Goal: Task Accomplishment & Management: Manage account settings

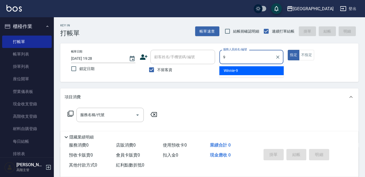
type input "9"
type button "true"
type input "Winnie-9"
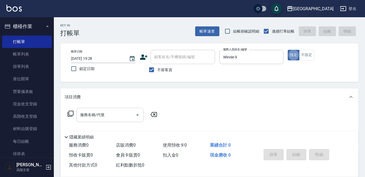
click at [93, 114] on div "服務名稱/代號 服務名稱/代號" at bounding box center [109, 115] width 67 height 14
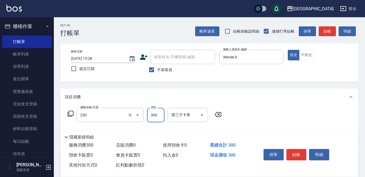
type input "日式洗髮(250)"
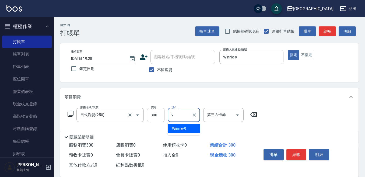
type input "Winnie-9"
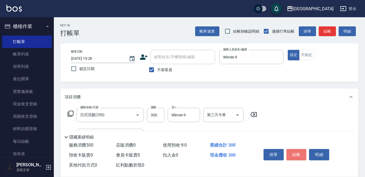
click at [294, 153] on button "結帳" at bounding box center [296, 154] width 20 height 11
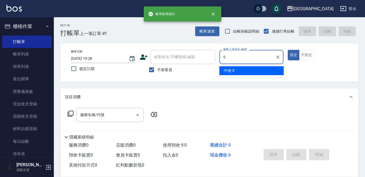
type input "中號-5"
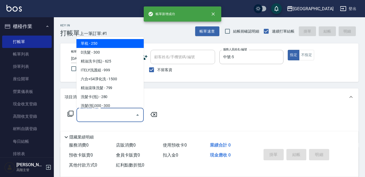
click at [93, 111] on div "服務名稱/代號 服務名稱/代號" at bounding box center [109, 115] width 67 height 14
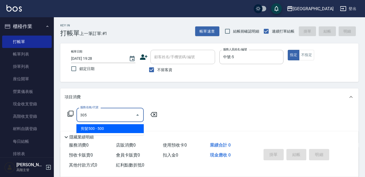
type input "剪髮500(305)"
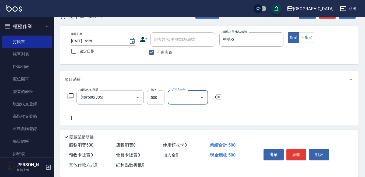
scroll to position [27, 0]
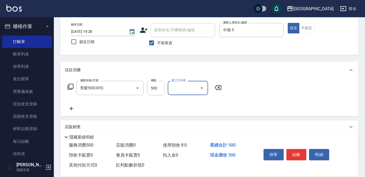
click at [71, 107] on icon at bounding box center [71, 108] width 13 height 6
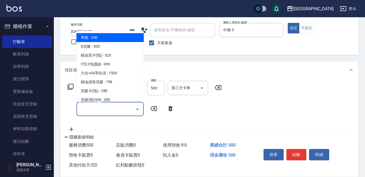
click at [80, 111] on input "服務名稱/代號" at bounding box center [106, 108] width 54 height 9
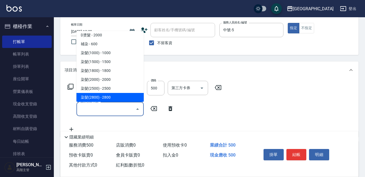
scroll to position [269, 0]
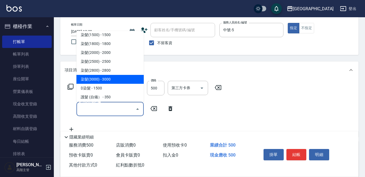
click at [119, 79] on span "染髮(3000) - 3000" at bounding box center [109, 79] width 67 height 9
type input "染髮(3000)(507)"
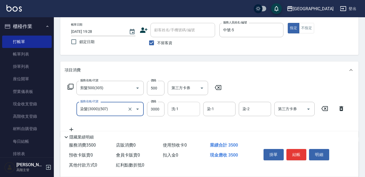
click at [186, 109] on input "洗-1" at bounding box center [183, 108] width 27 height 9
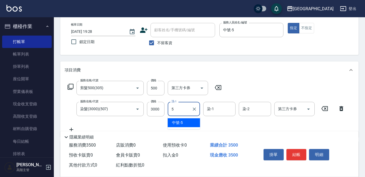
type input "中號-5"
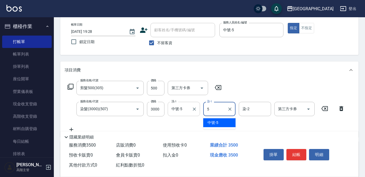
type input "中號-5"
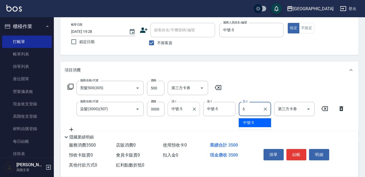
type input "中號-5"
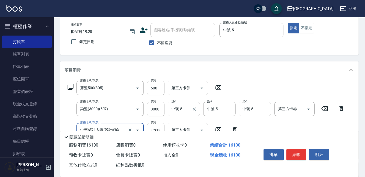
type input "中藥6送1入帳(設計師自備)12600(708)"
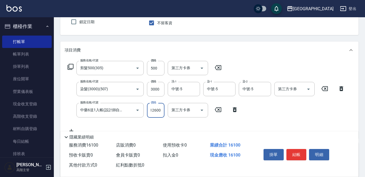
scroll to position [81, 0]
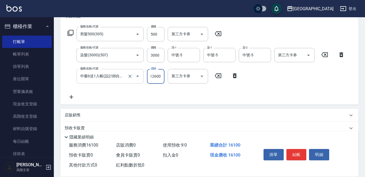
click at [84, 76] on input "中藥6送1入帳(設計師自備)12600(708)" at bounding box center [102, 75] width 47 height 9
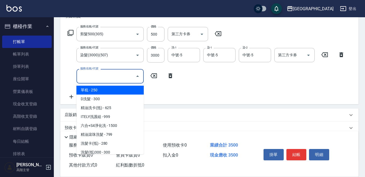
scroll to position [0, 0]
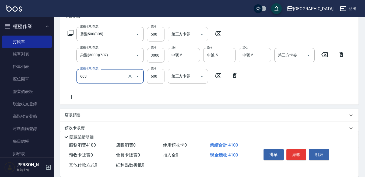
type input "DP水導素(603)"
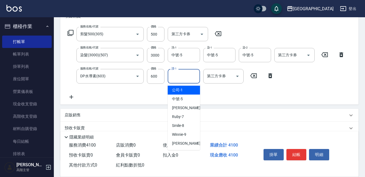
click at [176, 75] on input "護-1" at bounding box center [183, 75] width 27 height 9
type input "中號-5"
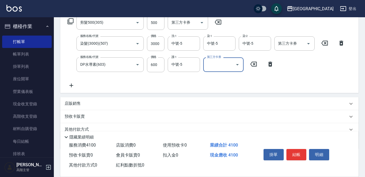
scroll to position [89, 0]
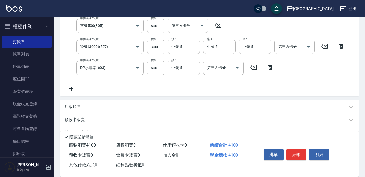
click at [74, 105] on p "店販銷售" at bounding box center [73, 107] width 16 height 6
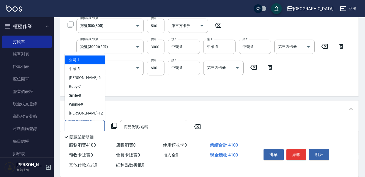
click at [74, 124] on input "服務人員姓名/編號" at bounding box center [85, 126] width 36 height 9
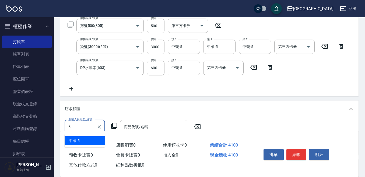
type input "中號-5"
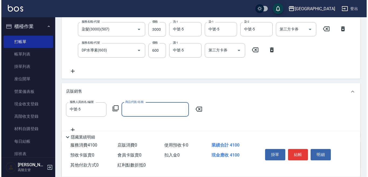
scroll to position [116, 0]
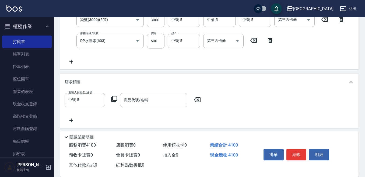
click at [115, 98] on icon at bounding box center [114, 99] width 6 height 6
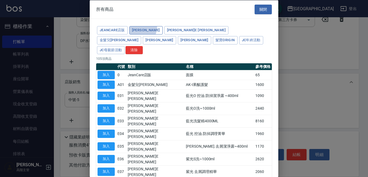
click at [137, 28] on button "[PERSON_NAME]" at bounding box center [145, 30] width 33 height 8
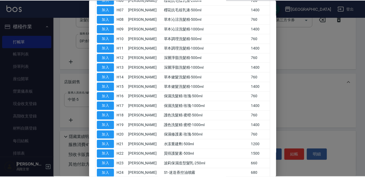
scroll to position [0, 0]
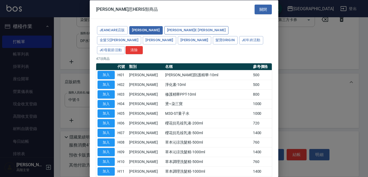
click at [164, 27] on button "[PERSON_NAME]E [PERSON_NAME]" at bounding box center [196, 30] width 64 height 8
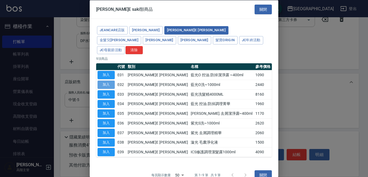
click at [104, 81] on button "加入" at bounding box center [105, 85] width 17 height 8
type input "藍光O洗~1000ml"
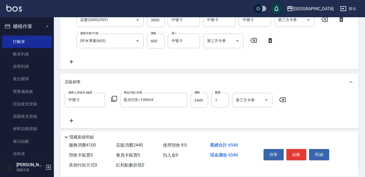
click at [114, 97] on icon at bounding box center [114, 99] width 6 height 6
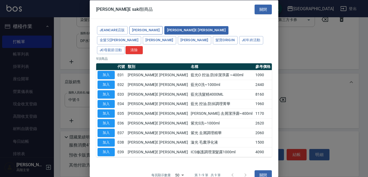
click at [145, 26] on button "[PERSON_NAME]" at bounding box center [145, 30] width 33 height 8
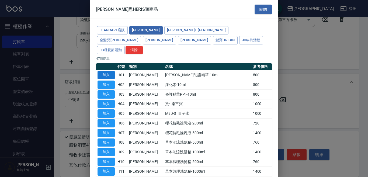
click at [108, 71] on button "加入" at bounding box center [105, 75] width 17 height 8
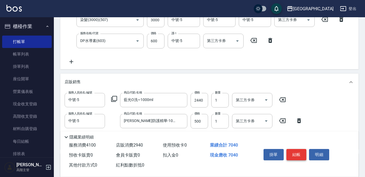
click at [297, 155] on button "結帳" at bounding box center [296, 154] width 20 height 11
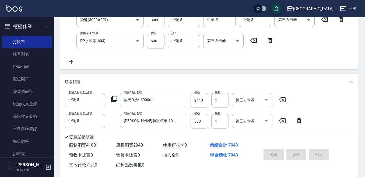
type input "[DATE] 19:30"
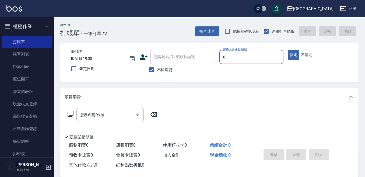
type input "Smile-8"
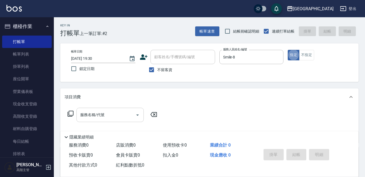
click at [93, 109] on div "服務名稱/代號" at bounding box center [109, 115] width 67 height 14
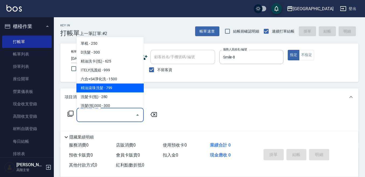
click at [123, 87] on span "精油滾珠洗髮 - 799" at bounding box center [109, 87] width 67 height 9
type input "精油滾珠洗髮(220)"
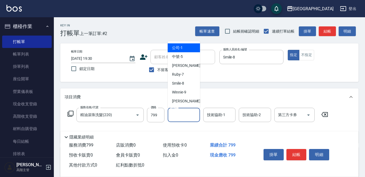
click at [181, 116] on input "洗-1" at bounding box center [183, 114] width 27 height 9
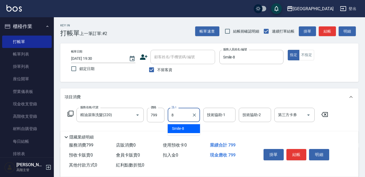
type input "Smile-8"
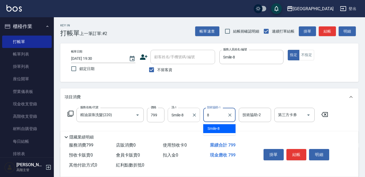
type input "Smile-8"
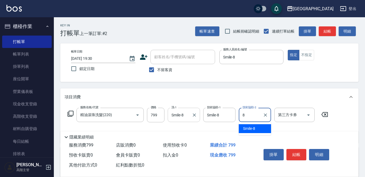
type input "Smile-8"
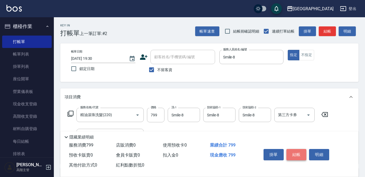
click at [296, 152] on button "結帳" at bounding box center [296, 154] width 20 height 11
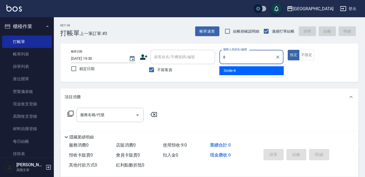
type input "Smile-8"
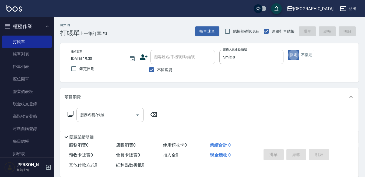
click at [93, 113] on input "服務名稱/代號" at bounding box center [106, 114] width 54 height 9
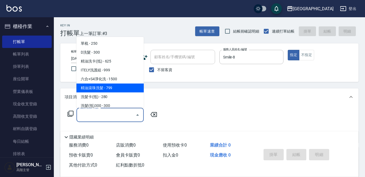
click at [111, 89] on span "精油滾珠洗髮 - 799" at bounding box center [109, 87] width 67 height 9
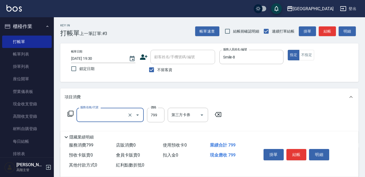
type input "精油滾珠洗髮(220)"
click at [184, 118] on input "洗-1" at bounding box center [183, 114] width 27 height 9
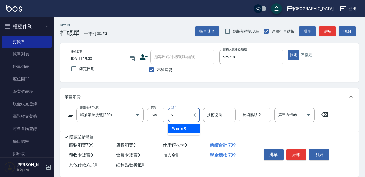
type input "Winnie-9"
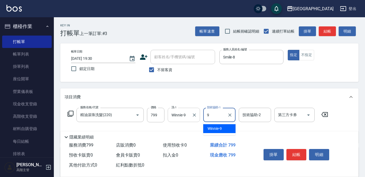
type input "Winnie-9"
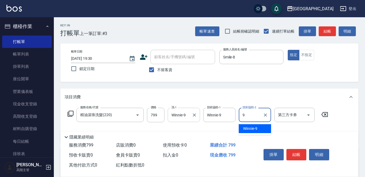
type input "Winnie-9"
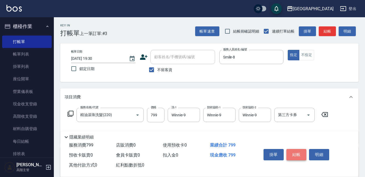
click at [299, 151] on button "結帳" at bounding box center [296, 154] width 20 height 11
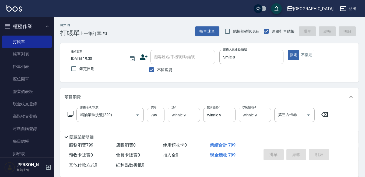
type input "[DATE] 19:31"
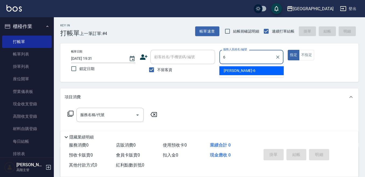
type input "[PERSON_NAME]-6"
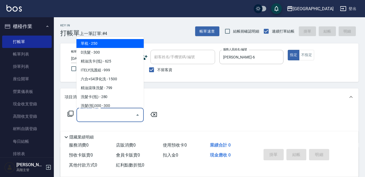
click at [103, 115] on input "服務名稱/代號" at bounding box center [106, 114] width 54 height 9
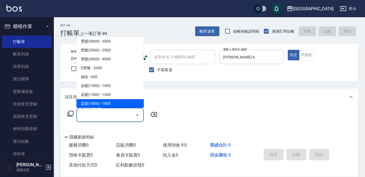
scroll to position [242, 0]
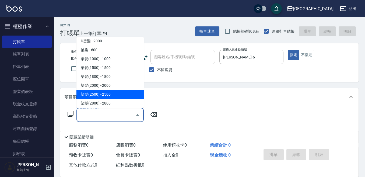
click at [108, 95] on span "染髮(2500) - 2500" at bounding box center [109, 94] width 67 height 9
type input "染髮(2500)(505)"
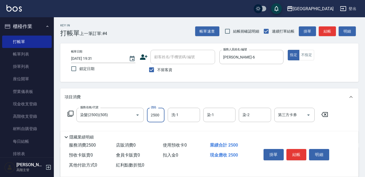
click at [158, 115] on input "2500" at bounding box center [156, 115] width 18 height 15
type input "2300"
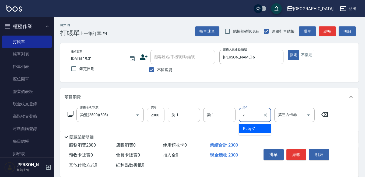
type input "Ruby-7"
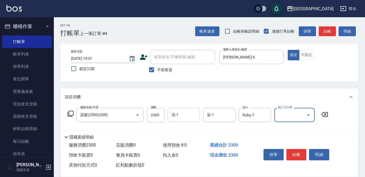
click at [186, 114] on input "洗-1" at bounding box center [183, 114] width 27 height 9
type input "Ruby-7"
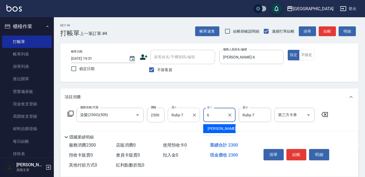
type input "[PERSON_NAME]-6"
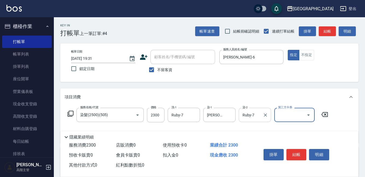
click at [244, 113] on input "Ruby-7" at bounding box center [250, 114] width 19 height 9
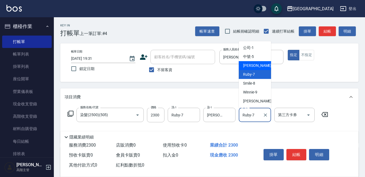
click at [253, 64] on span "[PERSON_NAME] -6" at bounding box center [259, 66] width 32 height 6
type input "[PERSON_NAME]-6"
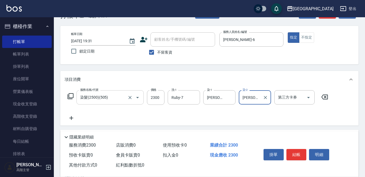
scroll to position [27, 0]
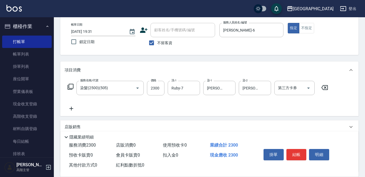
drag, startPoint x: 71, startPoint y: 107, endPoint x: 73, endPoint y: 108, distance: 2.7
click at [73, 108] on icon at bounding box center [71, 108] width 13 height 6
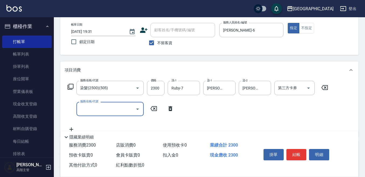
click at [79, 108] on div "服務名稱/代號" at bounding box center [109, 109] width 67 height 14
type input "DP水導素(603)"
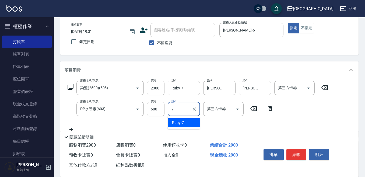
type input "Ruby-7"
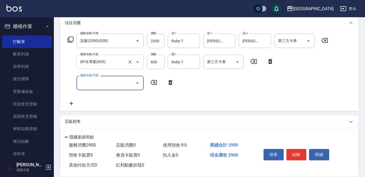
scroll to position [81, 0]
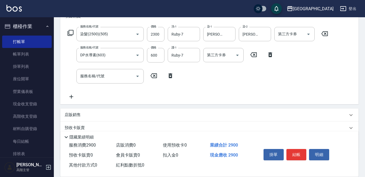
click at [70, 113] on p "店販銷售" at bounding box center [73, 115] width 16 height 6
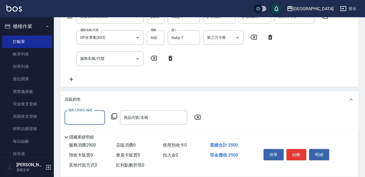
scroll to position [108, 0]
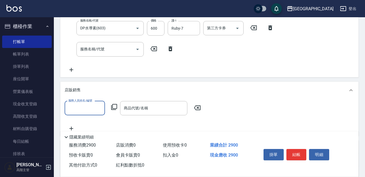
click at [70, 107] on input "服務人員姓名/編號" at bounding box center [85, 107] width 36 height 9
type input "[PERSON_NAME]-6"
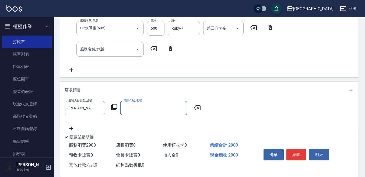
click at [114, 104] on icon at bounding box center [114, 107] width 6 height 6
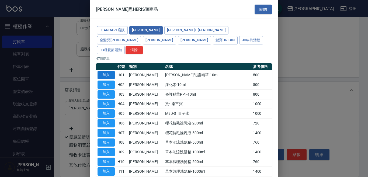
click at [106, 71] on button "加入" at bounding box center [105, 75] width 17 height 8
type input "[PERSON_NAME]防護精華-10ml"
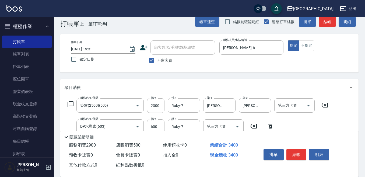
scroll to position [0, 0]
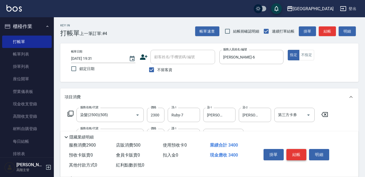
click at [303, 149] on button "結帳" at bounding box center [296, 154] width 20 height 11
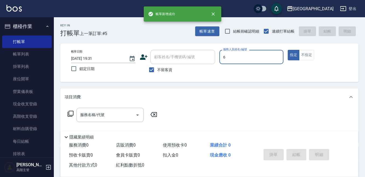
type input "[PERSON_NAME]-6"
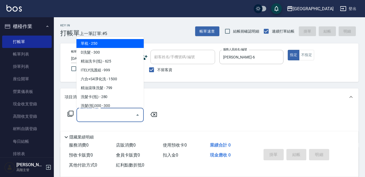
click at [101, 111] on input "服務名稱/代號" at bounding box center [106, 114] width 54 height 9
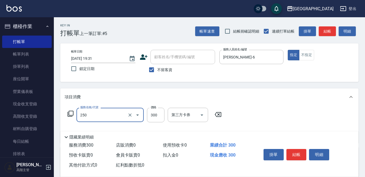
type input "日式洗髮(250)"
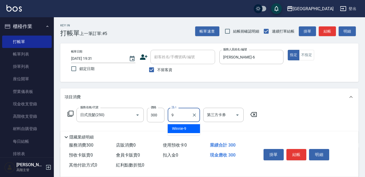
type input "Winnie-9"
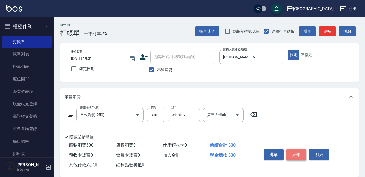
click at [296, 152] on button "結帳" at bounding box center [296, 154] width 20 height 11
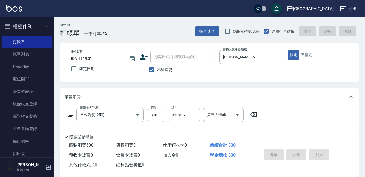
type input "[DATE] 19:32"
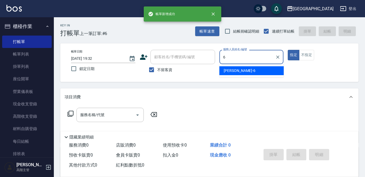
type input "[PERSON_NAME]-6"
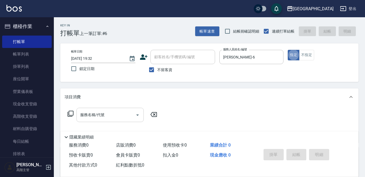
click at [111, 114] on input "服務名稱/代號" at bounding box center [106, 114] width 54 height 9
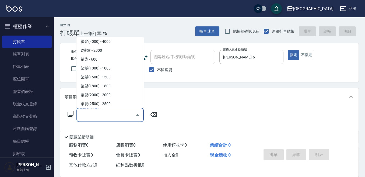
scroll to position [242, 0]
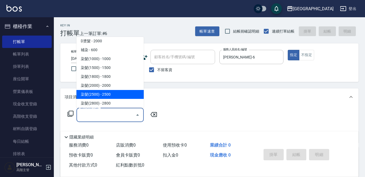
click at [113, 94] on span "染髮(2500) - 2500" at bounding box center [109, 94] width 67 height 9
type input "染髮(2500)(505)"
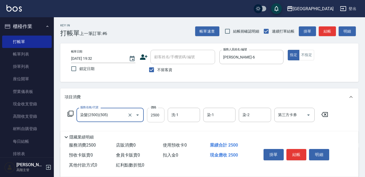
click at [150, 114] on input "2500" at bounding box center [156, 115] width 18 height 15
type input "2200"
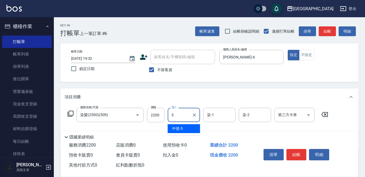
type input "中號-5"
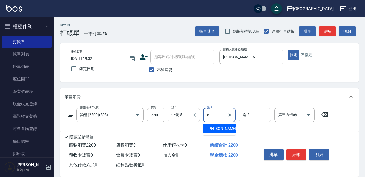
type input "[PERSON_NAME]-6"
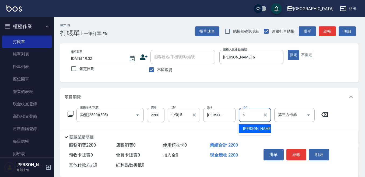
type input "[PERSON_NAME]-6"
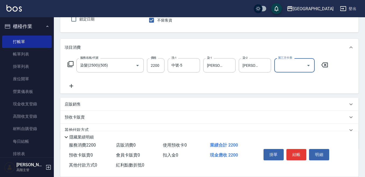
scroll to position [54, 0]
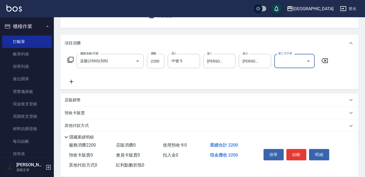
click at [74, 79] on icon at bounding box center [71, 81] width 13 height 6
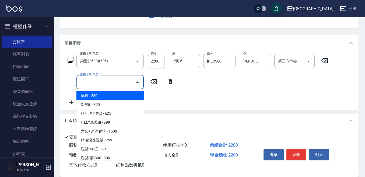
click at [85, 84] on input "服務名稱/代號" at bounding box center [106, 81] width 54 height 9
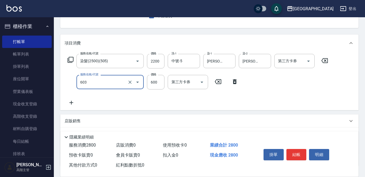
type input "DP水導素(603)"
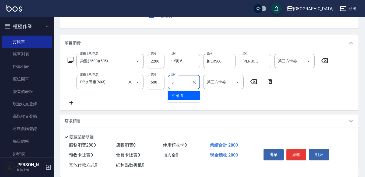
type input "中號-5"
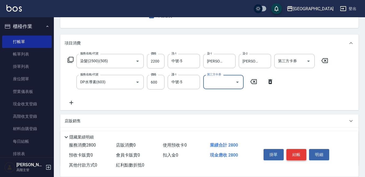
click at [299, 151] on button "結帳" at bounding box center [296, 154] width 20 height 11
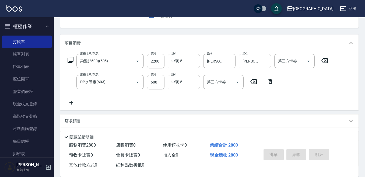
type input "[DATE] 19:33"
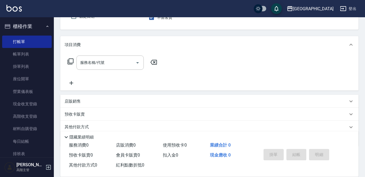
scroll to position [25, 0]
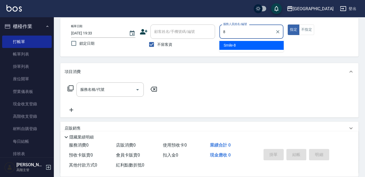
type input "Smile-8"
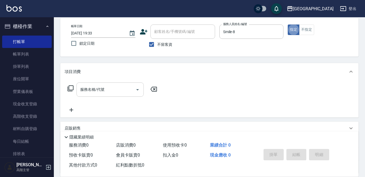
click at [105, 90] on input "服務名稱/代號" at bounding box center [106, 89] width 54 height 9
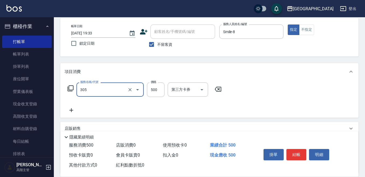
type input "剪髮500(305)"
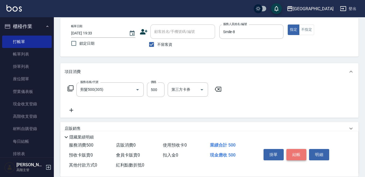
click at [298, 150] on button "結帳" at bounding box center [296, 154] width 20 height 11
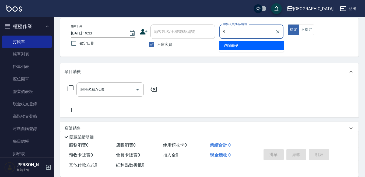
type input "Winnie-9"
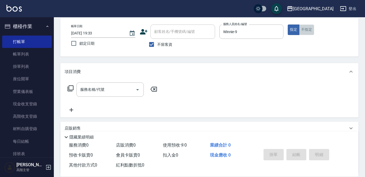
drag, startPoint x: 306, startPoint y: 28, endPoint x: 258, endPoint y: 41, distance: 49.6
click at [306, 29] on button "不指定" at bounding box center [306, 30] width 15 height 11
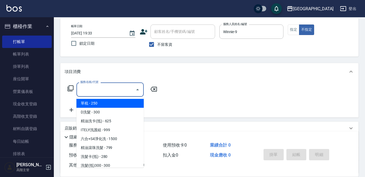
drag, startPoint x: 102, startPoint y: 91, endPoint x: 248, endPoint y: 79, distance: 146.5
click at [164, 85] on div "服務名稱/代號 服務名稱/代號" at bounding box center [209, 98] width 298 height 37
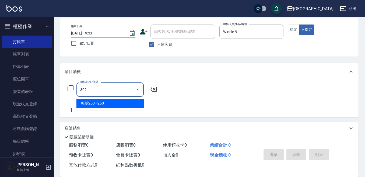
type input "剪髮250(302)"
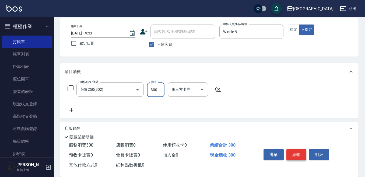
type input "300"
click at [296, 150] on button "結帳" at bounding box center [296, 154] width 20 height 11
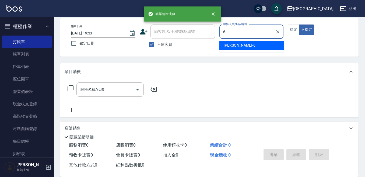
type input "[PERSON_NAME]-6"
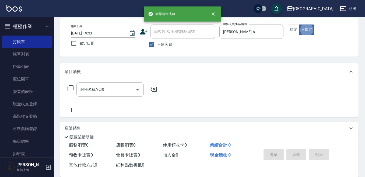
type button "false"
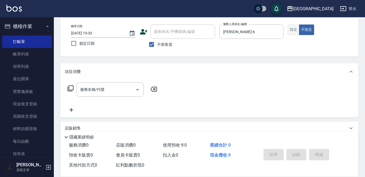
click at [291, 29] on button "指定" at bounding box center [294, 30] width 12 height 11
click at [89, 89] on input "服務名稱/代號" at bounding box center [106, 89] width 54 height 9
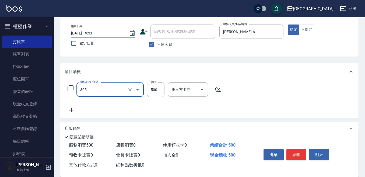
type input "剪髮500(305)"
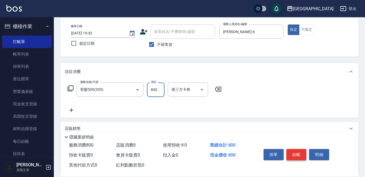
type input "800"
click at [299, 150] on button "結帳" at bounding box center [296, 154] width 20 height 11
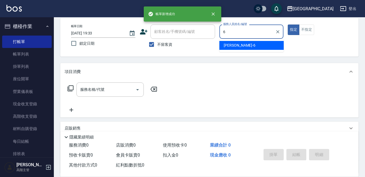
type input "[PERSON_NAME]-6"
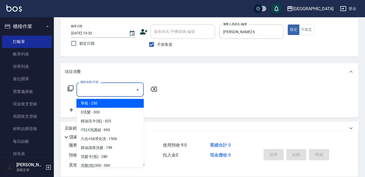
click at [87, 87] on div "服務名稱/代號 服務名稱/代號" at bounding box center [109, 89] width 67 height 14
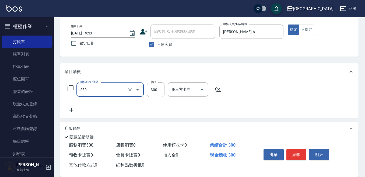
type input "日式洗髮(250)"
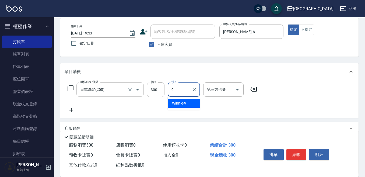
type input "Winnie-9"
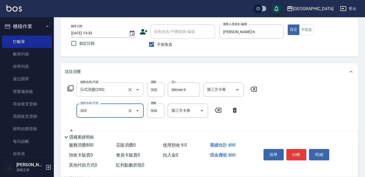
type input "剪髮500(305)"
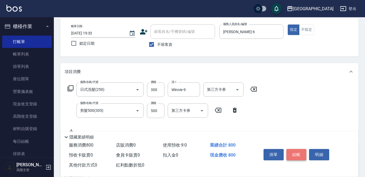
click at [299, 150] on button "結帳" at bounding box center [296, 154] width 20 height 11
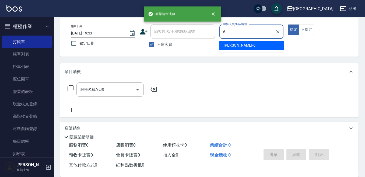
type input "[PERSON_NAME]-6"
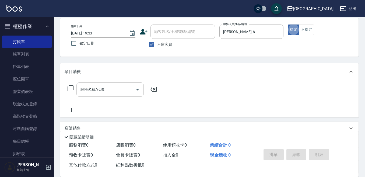
click at [102, 90] on input "服務名稱/代號" at bounding box center [106, 89] width 54 height 9
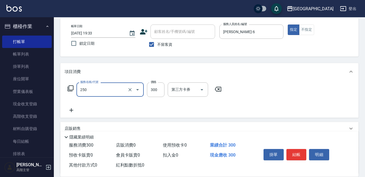
type input "日式洗髮(250)"
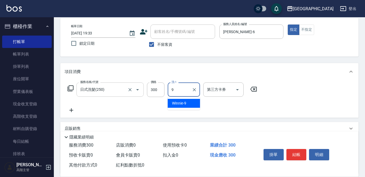
type input "Winnie-9"
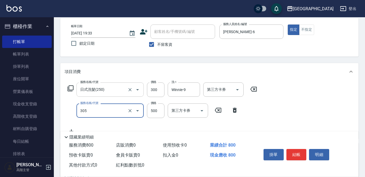
type input "剪髮500(305)"
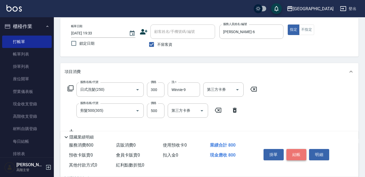
click at [297, 151] on button "結帳" at bounding box center [296, 154] width 20 height 11
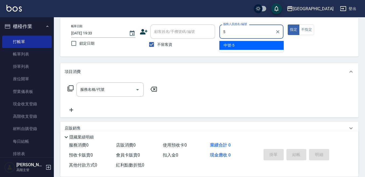
type input "中號-5"
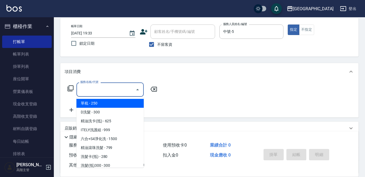
click at [101, 88] on div "服務名稱/代號 服務名稱/代號" at bounding box center [109, 89] width 67 height 14
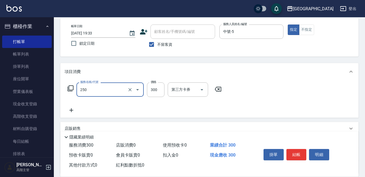
type input "日式洗髮(250)"
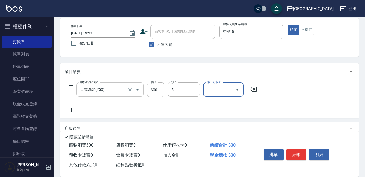
type input "中號-5"
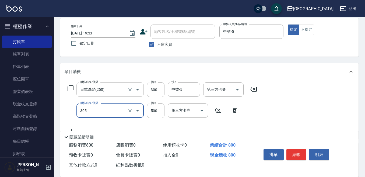
type input "剪髮500(305)"
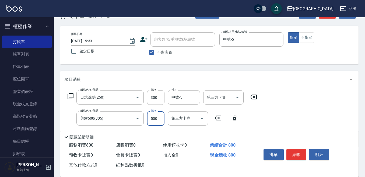
scroll to position [27, 0]
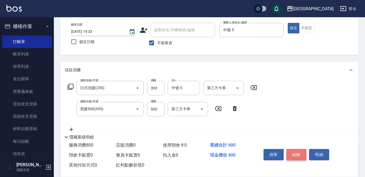
click at [297, 149] on button "結帳" at bounding box center [296, 154] width 20 height 11
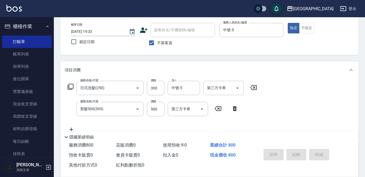
type input "[DATE] 19:34"
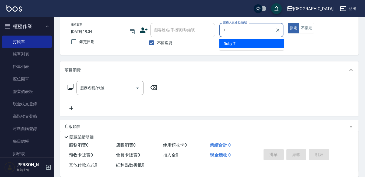
type input "Ruby-7"
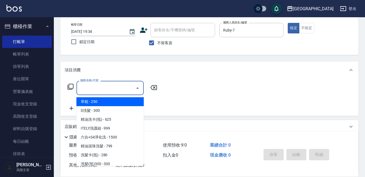
click at [109, 86] on input "服務名稱/代號" at bounding box center [106, 87] width 54 height 9
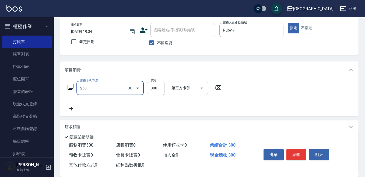
type input "日式洗髮(250)"
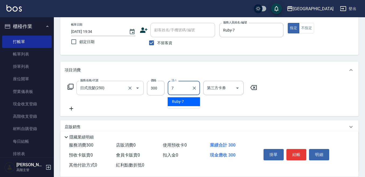
type input "Ruby-7"
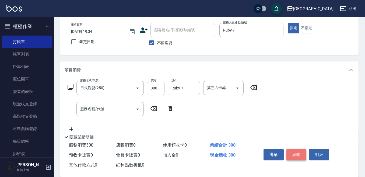
click at [294, 152] on button "結帳" at bounding box center [296, 154] width 20 height 11
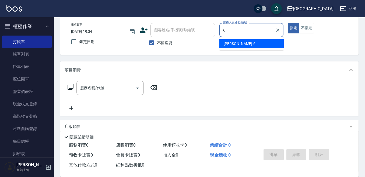
type input "[PERSON_NAME]-6"
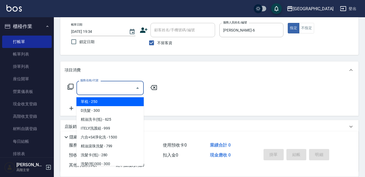
click at [100, 88] on input "服務名稱/代號" at bounding box center [106, 87] width 54 height 9
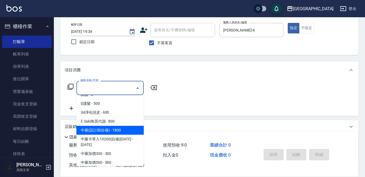
scroll to position [431, 0]
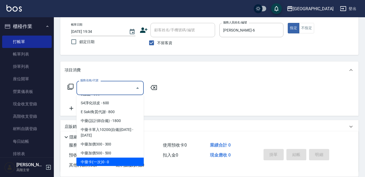
click at [118, 158] on span "中藥卡(一次)0 - 0" at bounding box center [109, 162] width 67 height 9
type input "中藥卡(一次)0(706)"
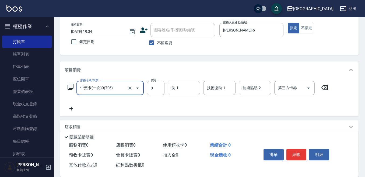
click at [178, 90] on input "洗-1" at bounding box center [183, 87] width 27 height 9
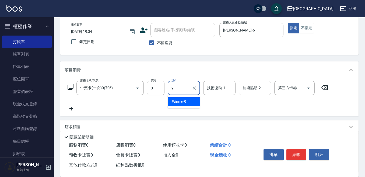
type input "Winnie-9"
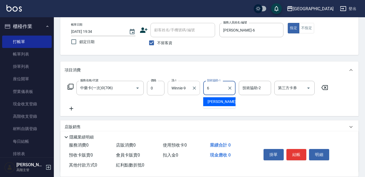
type input "[PERSON_NAME]-6"
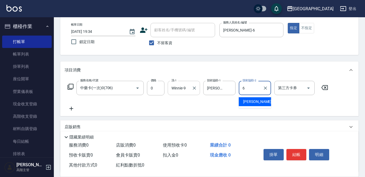
type input "[PERSON_NAME]-6"
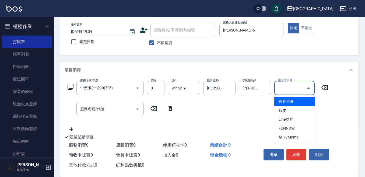
click at [287, 89] on input "第三方卡券" at bounding box center [290, 87] width 27 height 9
click at [285, 102] on span "舊有卡券" at bounding box center [294, 101] width 40 height 9
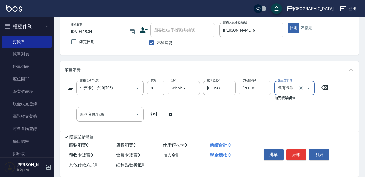
type input "舊有卡券"
drag, startPoint x: 294, startPoint y: 152, endPoint x: 290, endPoint y: 143, distance: 9.5
click at [294, 151] on button "結帳" at bounding box center [296, 154] width 20 height 11
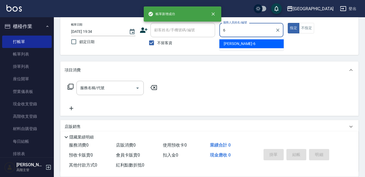
type input "[PERSON_NAME]-6"
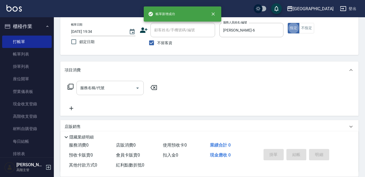
click at [111, 88] on input "服務名稱/代號" at bounding box center [106, 87] width 54 height 9
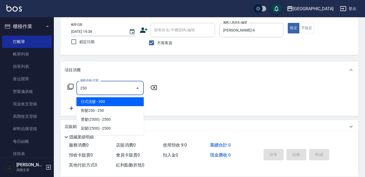
type input "日式洗髮(250)"
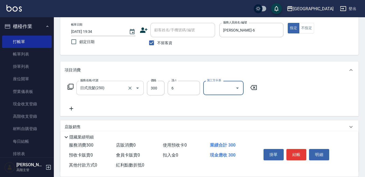
type input "[PERSON_NAME]-6"
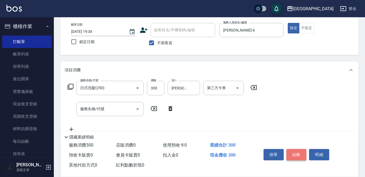
click at [296, 151] on button "結帳" at bounding box center [296, 154] width 20 height 11
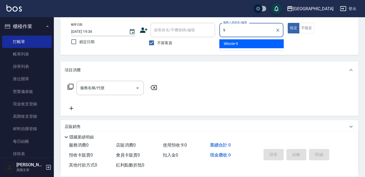
type input "Winnie-9"
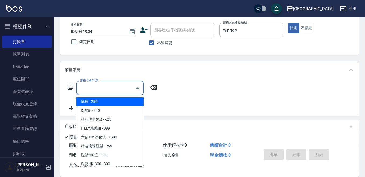
click at [96, 83] on div "服務名稱/代號 服務名稱/代號" at bounding box center [109, 88] width 67 height 14
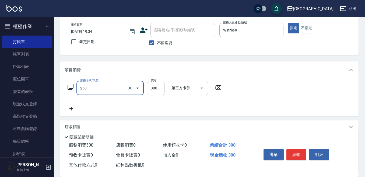
type input "日式洗髮(250)"
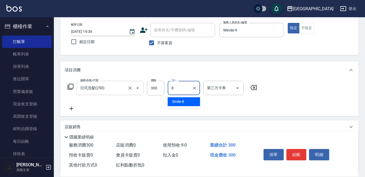
type input "Smile-8"
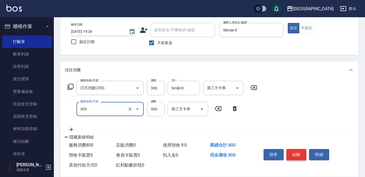
type input "剪髮500(305)"
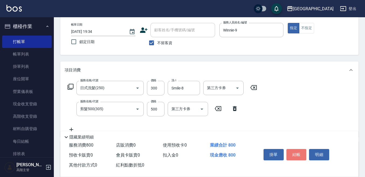
drag, startPoint x: 292, startPoint y: 152, endPoint x: 289, endPoint y: 151, distance: 3.0
click at [291, 151] on button "結帳" at bounding box center [296, 154] width 20 height 11
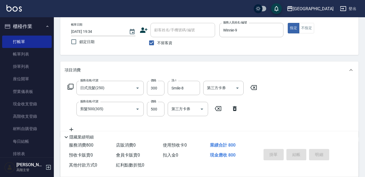
type input "[DATE] 19:35"
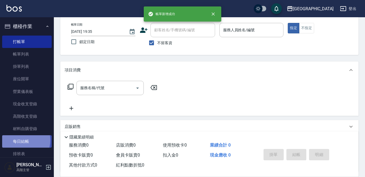
click at [20, 140] on link "每日結帳" at bounding box center [27, 141] width 50 height 12
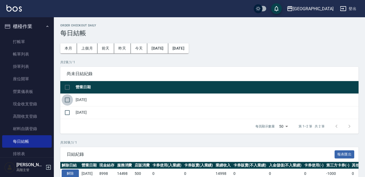
click at [68, 98] on input "checkbox" at bounding box center [67, 99] width 11 height 11
checkbox input "true"
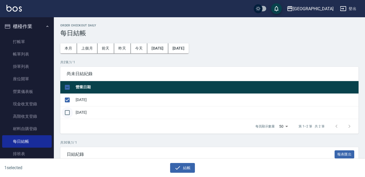
click at [66, 113] on input "checkbox" at bounding box center [67, 112] width 11 height 11
checkbox input "true"
click at [183, 164] on button "結帳" at bounding box center [182, 168] width 25 height 10
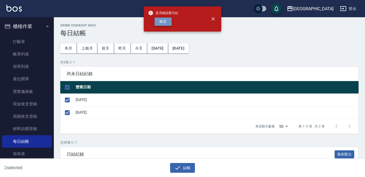
click at [164, 22] on button "確定" at bounding box center [163, 22] width 17 height 8
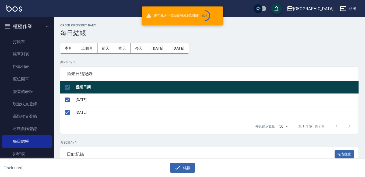
checkbox input "false"
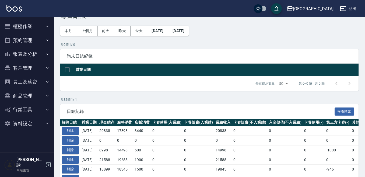
scroll to position [27, 0]
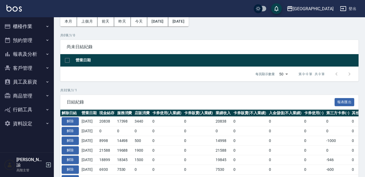
click at [25, 51] on button "報表及分析" at bounding box center [27, 54] width 50 height 14
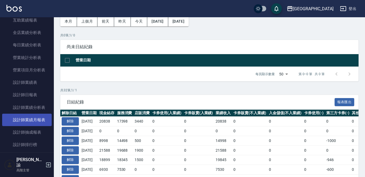
scroll to position [162, 0]
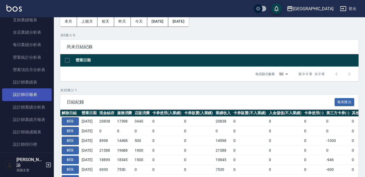
click at [39, 97] on link "設計師日報表" at bounding box center [27, 94] width 50 height 12
